Goal: Find specific page/section: Find specific page/section

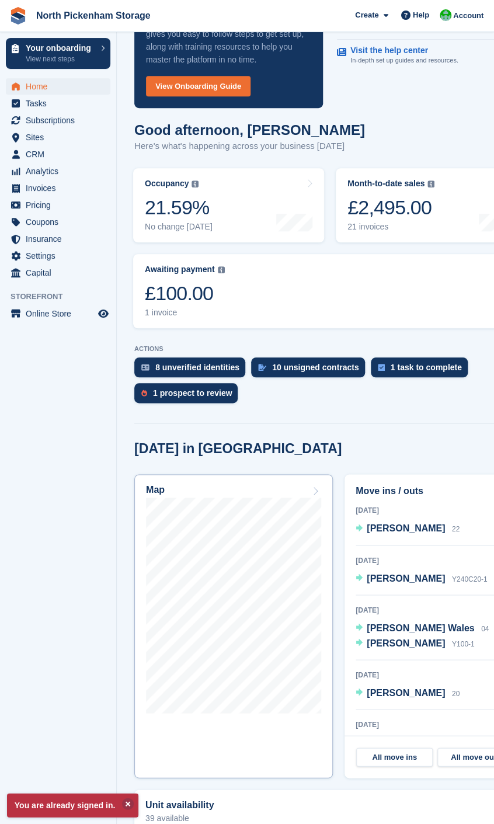
scroll to position [273, 0]
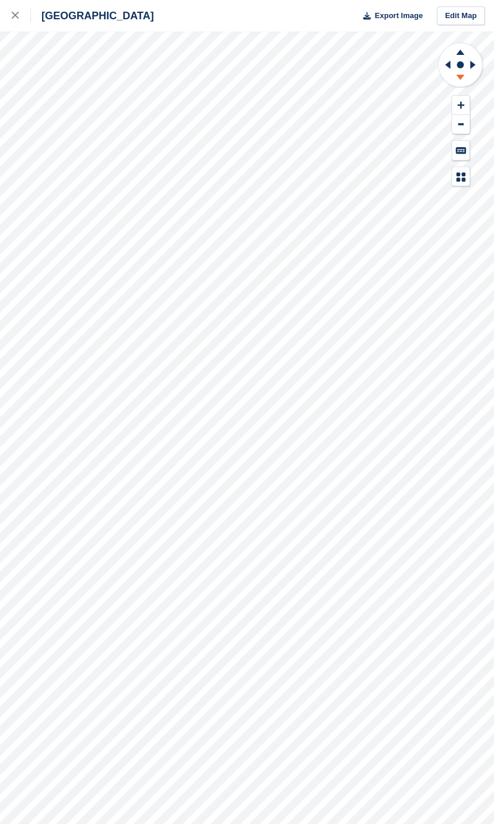
click at [459, 81] on icon at bounding box center [460, 79] width 30 height 15
click at [459, 54] on icon at bounding box center [460, 52] width 8 height 5
click at [445, 65] on icon at bounding box center [447, 65] width 5 height 8
drag, startPoint x: 445, startPoint y: 65, endPoint x: 472, endPoint y: 65, distance: 26.3
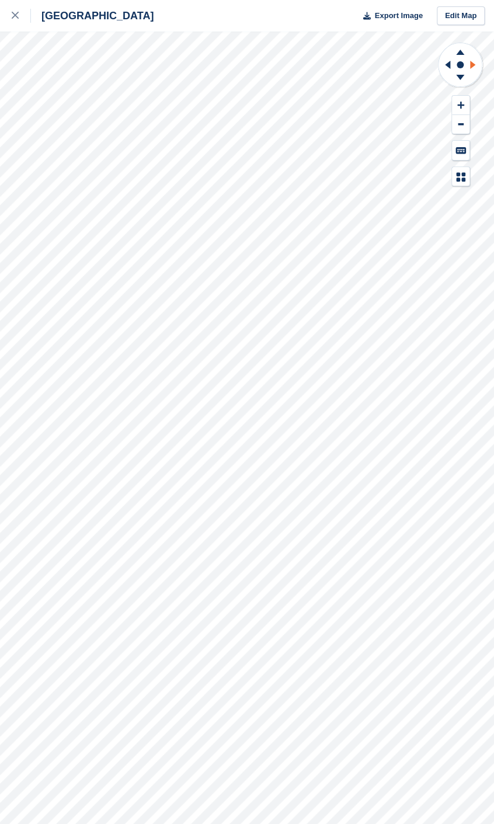
click at [472, 65] on icon at bounding box center [472, 65] width 5 height 8
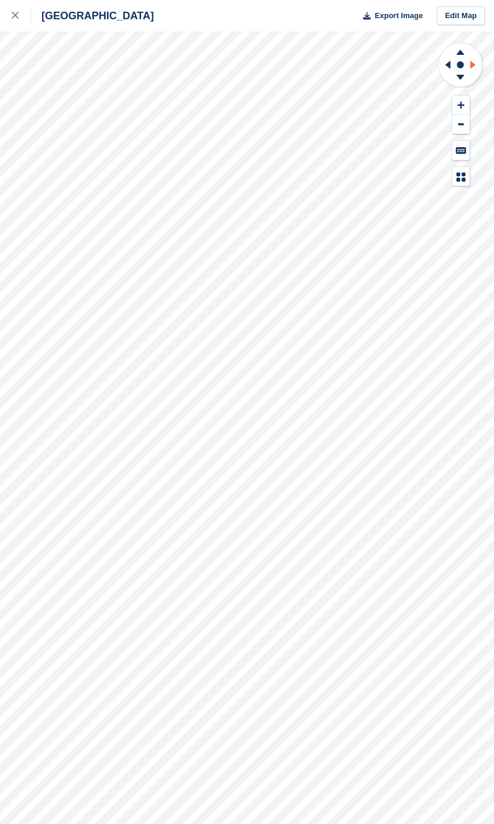
click at [472, 65] on icon at bounding box center [472, 65] width 5 height 8
drag, startPoint x: 472, startPoint y: 65, endPoint x: 459, endPoint y: 54, distance: 17.0
click at [459, 54] on icon at bounding box center [460, 52] width 8 height 5
drag, startPoint x: 459, startPoint y: 54, endPoint x: 455, endPoint y: 79, distance: 25.3
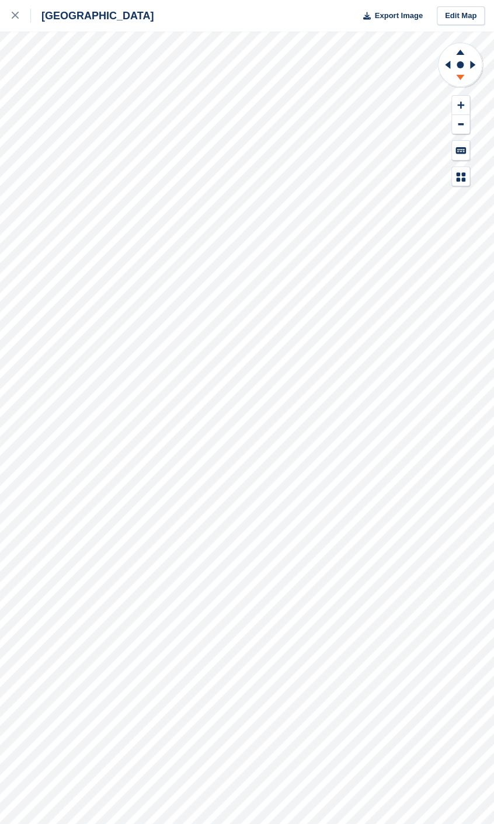
click at [455, 79] on icon at bounding box center [460, 79] width 30 height 15
